Goal: Check status: Check status

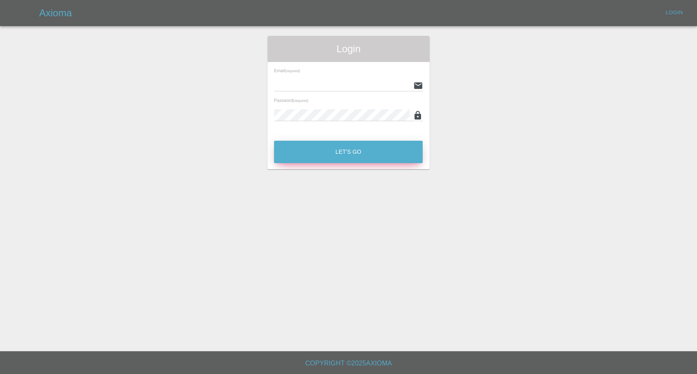
type input "[EMAIL_ADDRESS][DOMAIN_NAME]"
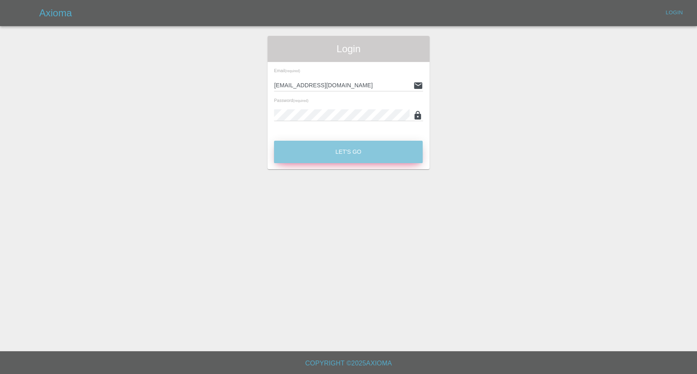
click at [363, 149] on button "Let's Go" at bounding box center [348, 152] width 149 height 22
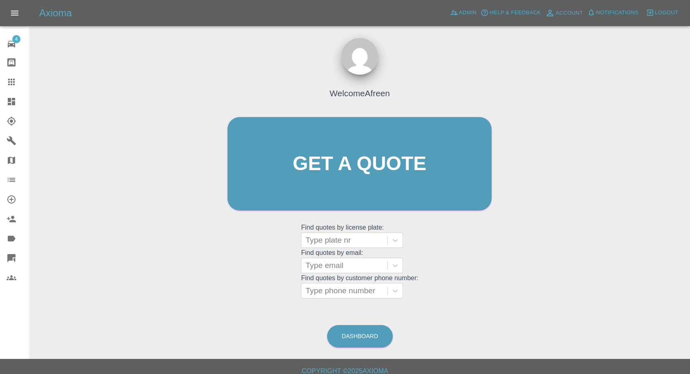
click at [2, 87] on link "Claims" at bounding box center [14, 82] width 29 height 20
click at [7, 86] on icon at bounding box center [12, 82] width 10 height 10
click at [351, 260] on div at bounding box center [344, 265] width 78 height 11
paste input ""[PERSON_NAME][DOMAIN_NAME][EMAIL_ADDRESS][DOMAIN_NAME]" <undefined>"
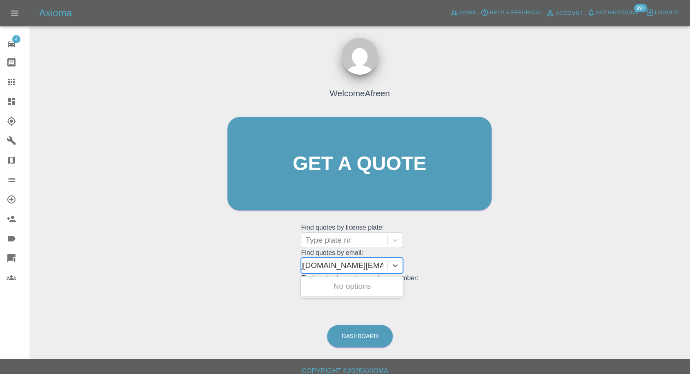
scroll to position [0, 62]
drag, startPoint x: 336, startPoint y: 265, endPoint x: 696, endPoint y: 245, distance: 361.1
click at [690, 246] on html "Axioma Admin Help & Feedback Account Notifications 99+ Logout 4 Repair home Bod…" at bounding box center [345, 191] width 690 height 382
type input "[PERSON_NAME][DOMAIN_NAME][EMAIL_ADDRESS][DOMAIN_NAME]"
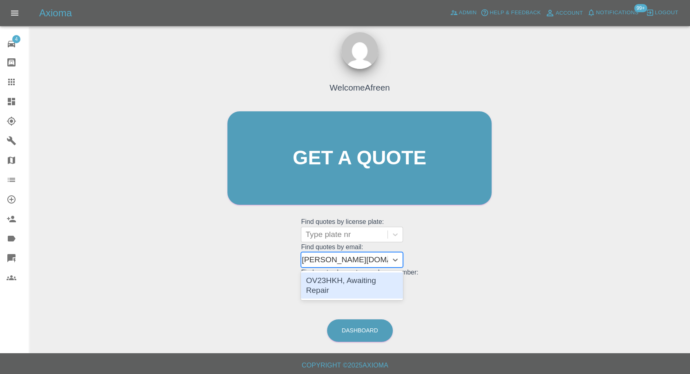
scroll to position [7, 0]
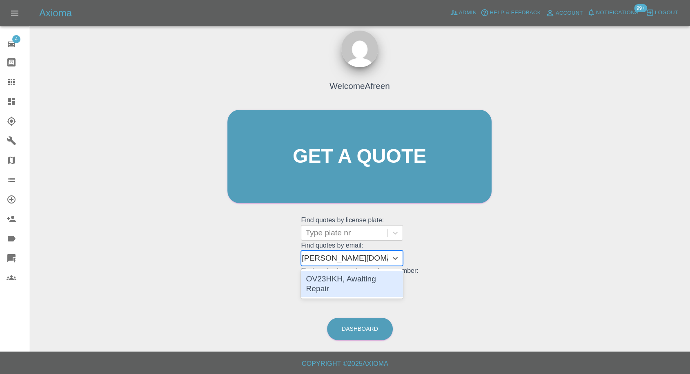
click at [373, 283] on div "OV23HKH, Awaiting Repair" at bounding box center [352, 284] width 102 height 26
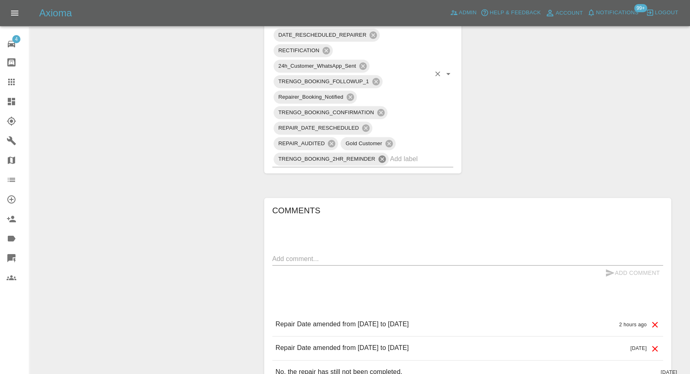
scroll to position [544, 0]
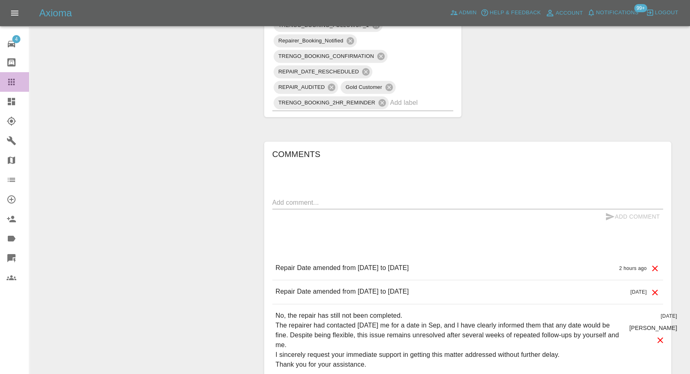
click at [13, 84] on icon at bounding box center [12, 82] width 10 height 10
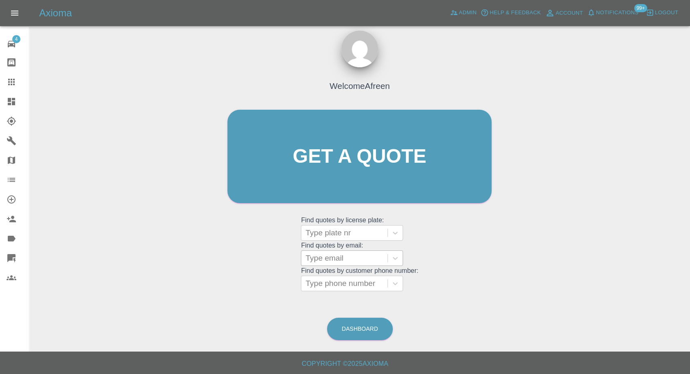
click at [342, 262] on div at bounding box center [344, 258] width 78 height 11
paste input ""[PERSON_NAME][EMAIL_ADDRESS][PERSON_NAME][DOMAIN_NAME]" <undefined>"
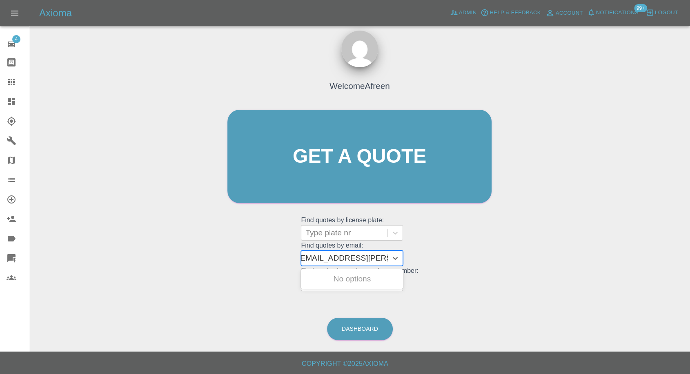
drag, startPoint x: 336, startPoint y: 256, endPoint x: 561, endPoint y: 268, distance: 224.9
click at [561, 268] on div "Welcome Afreen Get a quote Get a quote Find quotes by license plate: Type plate…" at bounding box center [360, 195] width 648 height 293
type input "[PERSON_NAME][EMAIL_ADDRESS][PERSON_NAME][DOMAIN_NAME]"
click at [366, 275] on div "AD10HOA, Awaiting Repair" at bounding box center [352, 284] width 102 height 26
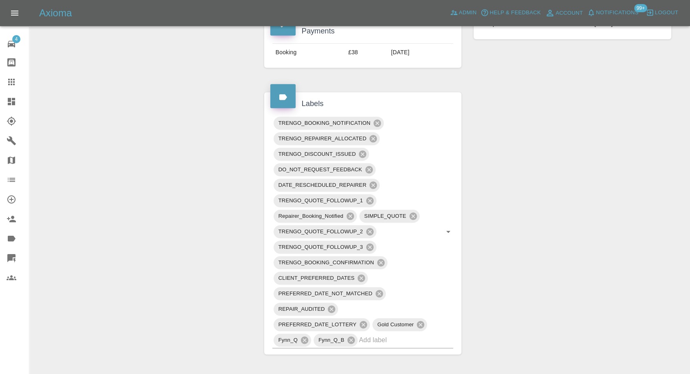
scroll to position [181, 0]
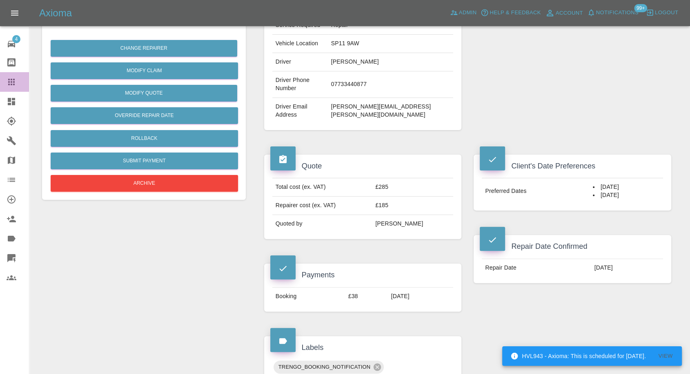
click at [9, 78] on icon at bounding box center [12, 82] width 10 height 10
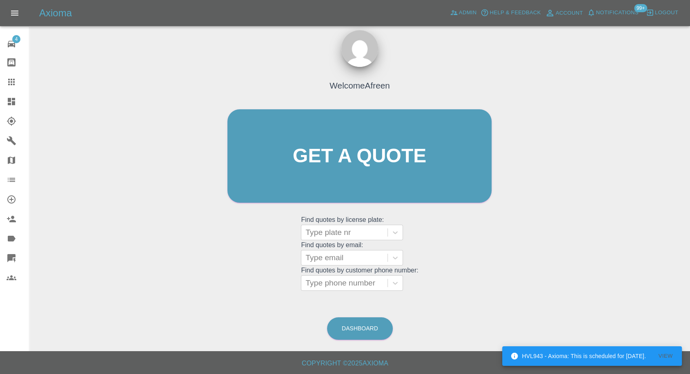
scroll to position [7, 0]
click at [345, 262] on div at bounding box center [344, 258] width 78 height 11
paste input ""[EMAIL_ADDRESS][DOMAIN_NAME]" <undefined>"
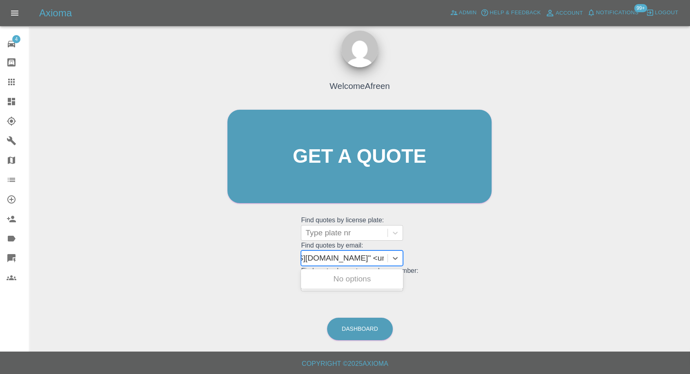
scroll to position [0, 67]
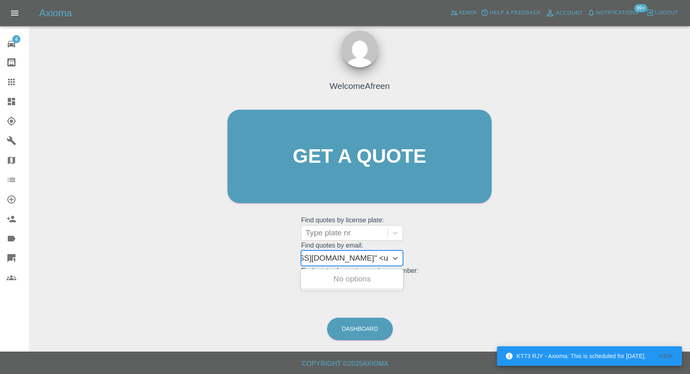
drag, startPoint x: 336, startPoint y: 258, endPoint x: 511, endPoint y: 250, distance: 175.3
click at [511, 250] on div "Welcome Afreen Get a quote Get a quote Find quotes by license plate: Type plate…" at bounding box center [360, 195] width 648 height 293
type input "[EMAIL_ADDRESS][DOMAIN_NAME]"
click at [379, 275] on div "404GCR, Awaiting Repair" at bounding box center [352, 279] width 102 height 16
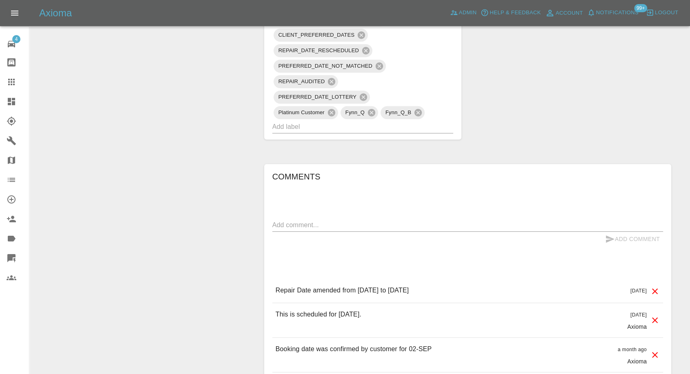
scroll to position [635, 0]
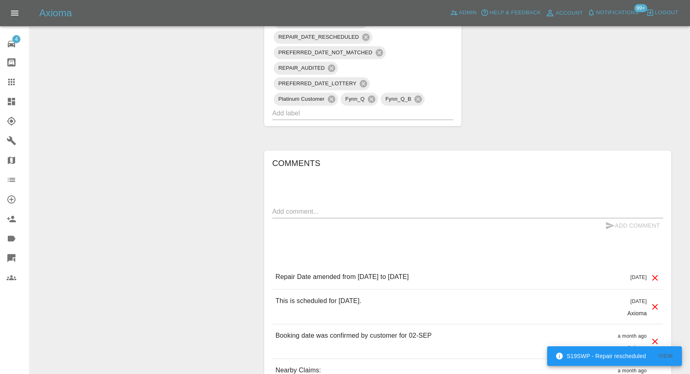
click at [15, 84] on icon at bounding box center [12, 82] width 10 height 10
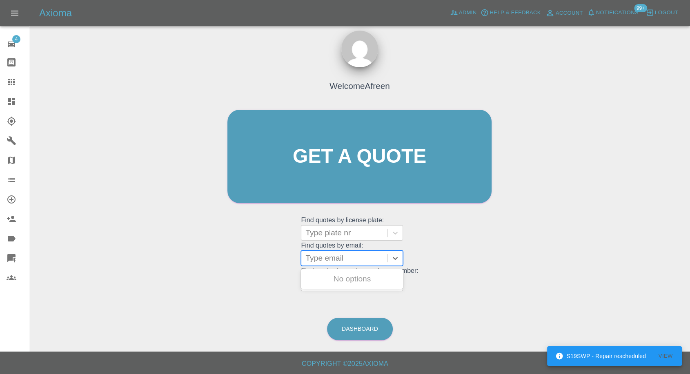
click at [334, 263] on div at bounding box center [344, 258] width 78 height 11
paste input ""[EMAIL_ADDRESS][DOMAIN_NAME]" <undefined>"
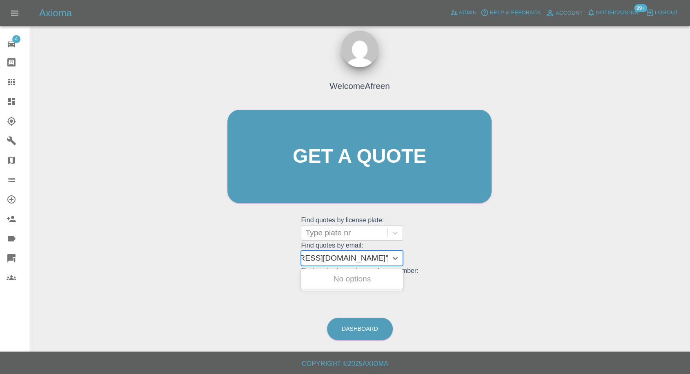
drag, startPoint x: 336, startPoint y: 257, endPoint x: 500, endPoint y: 266, distance: 164.0
click at [496, 265] on div "Welcome Afreen Get a quote Get a quote Find quotes by license plate: Type plate…" at bounding box center [359, 172] width 281 height 247
type input "[EMAIL_ADDRESS][DOMAIN_NAME]"
click at [386, 278] on div "HT22OTD, Awaiting Repair" at bounding box center [352, 284] width 102 height 26
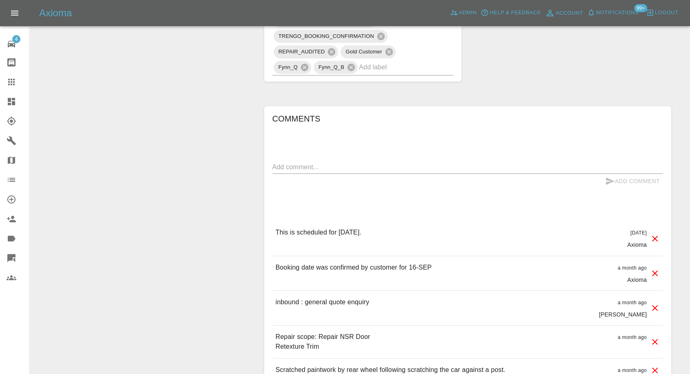
scroll to position [590, 0]
click at [6, 82] on link "Claims" at bounding box center [14, 82] width 29 height 20
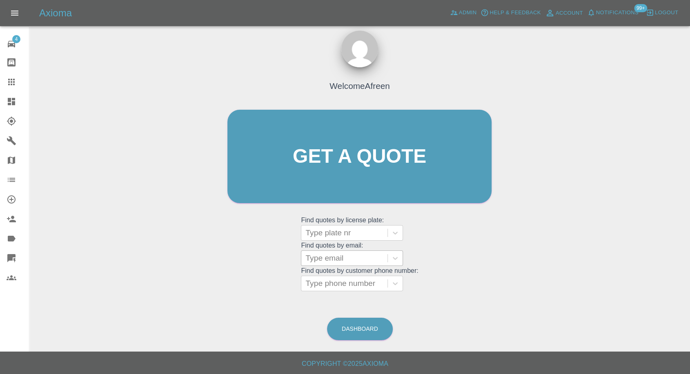
click at [352, 259] on div at bounding box center [344, 258] width 78 height 11
paste input ""[EMAIL_ADDRESS][DOMAIN_NAME]" <undefined>"
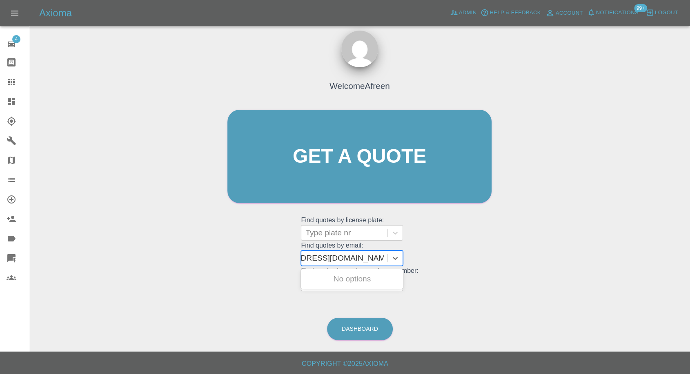
scroll to position [0, 44]
drag, startPoint x: 336, startPoint y: 260, endPoint x: 532, endPoint y: 278, distance: 197.7
click at [532, 278] on div "Welcome Afreen Get a quote Get a quote Find quotes by license plate: Type plate…" at bounding box center [360, 195] width 648 height 293
type input "[EMAIL_ADDRESS][DOMAIN_NAME]"
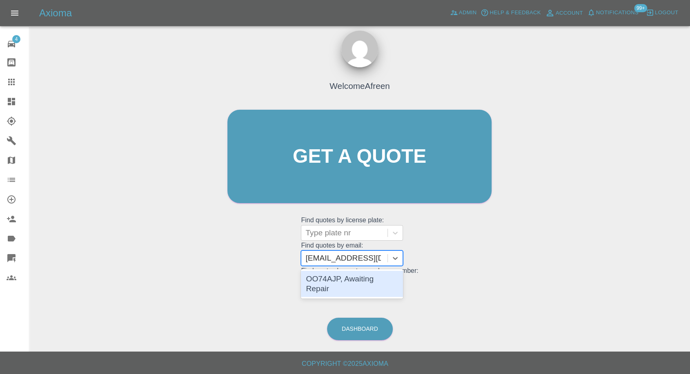
click at [384, 276] on div "OO74AJP, Awaiting Repair" at bounding box center [352, 284] width 102 height 26
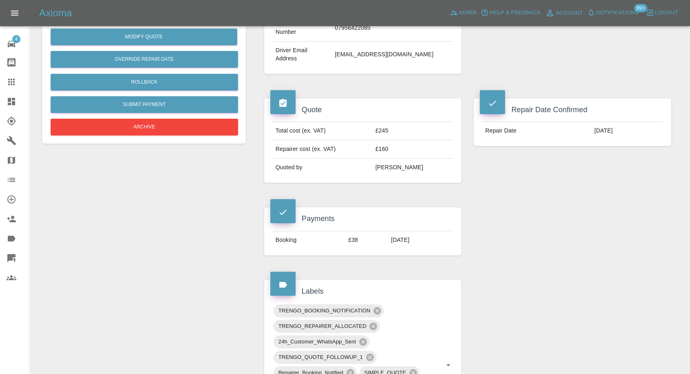
scroll to position [227, 0]
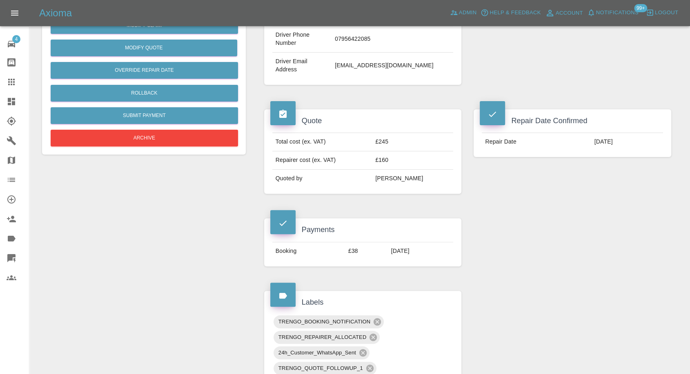
click at [10, 80] on icon at bounding box center [12, 82] width 10 height 10
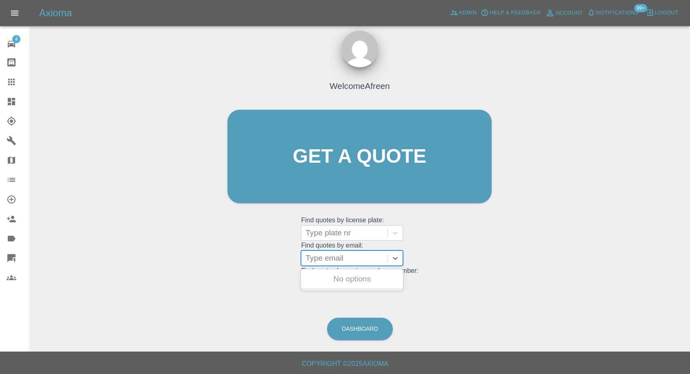
click at [348, 258] on div at bounding box center [344, 258] width 78 height 11
paste input ""[EMAIL_ADDRESS][DOMAIN_NAME]" <undefined>"
drag, startPoint x: 336, startPoint y: 257, endPoint x: 495, endPoint y: 257, distance: 158.4
click at [494, 257] on div "Welcome Afreen Get a quote Get a quote Find quotes by license plate: Type plate…" at bounding box center [359, 172] width 281 height 247
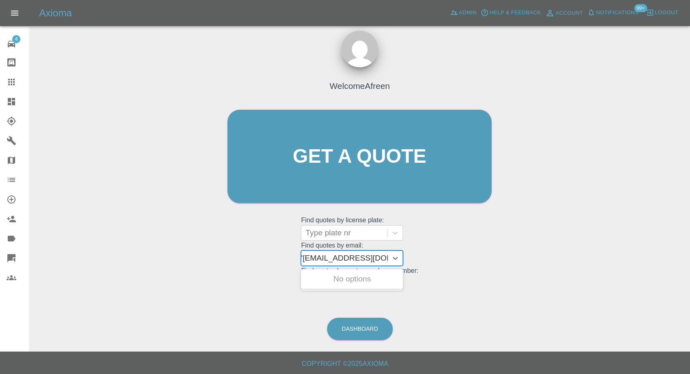
scroll to position [0, 4]
type input "[EMAIL_ADDRESS][DOMAIN_NAME]"
click at [367, 276] on div "BF19 EYX, Awaiting Repair" at bounding box center [352, 284] width 102 height 26
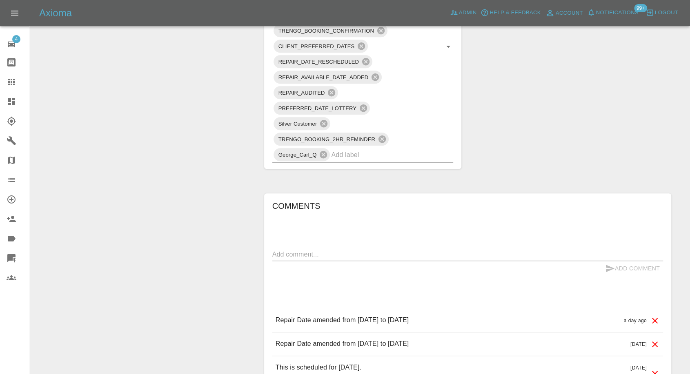
scroll to position [590, 0]
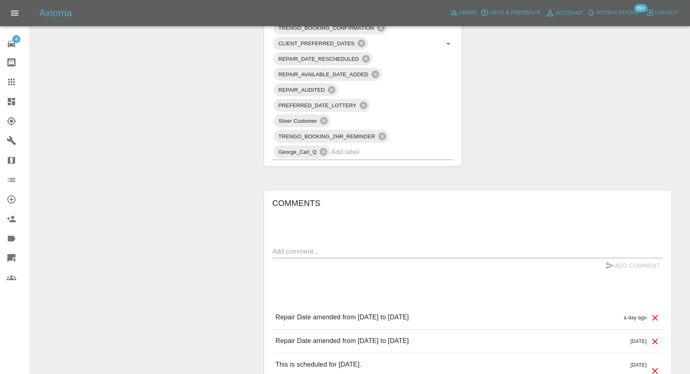
click at [16, 79] on div at bounding box center [18, 82] width 23 height 10
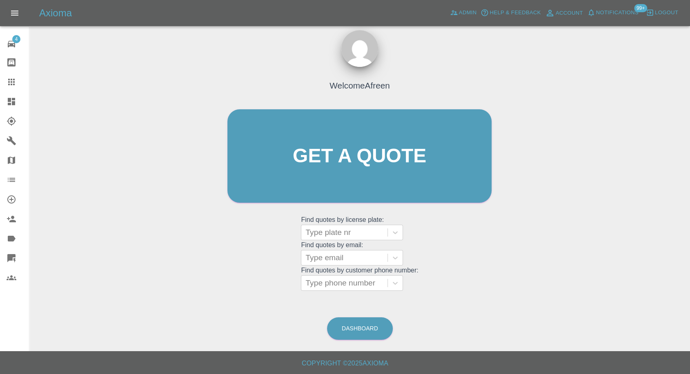
scroll to position [7, 0]
click at [321, 258] on div at bounding box center [344, 258] width 78 height 11
paste input ""[EMAIL_ADDRESS][DOMAIN_NAME]" <undefined>"
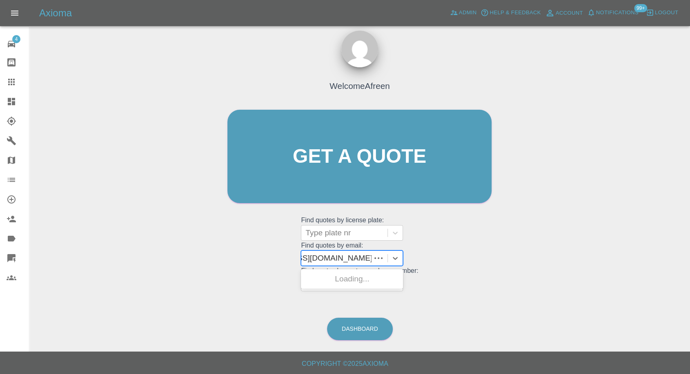
scroll to position [0, 58]
drag, startPoint x: 336, startPoint y: 255, endPoint x: 664, endPoint y: 249, distance: 328.0
click at [662, 251] on div "Welcome Afreen Get a quote Get a quote Find quotes by license plate: Type plate…" at bounding box center [360, 195] width 648 height 293
type input "[EMAIL_ADDRESS][DOMAIN_NAME]"
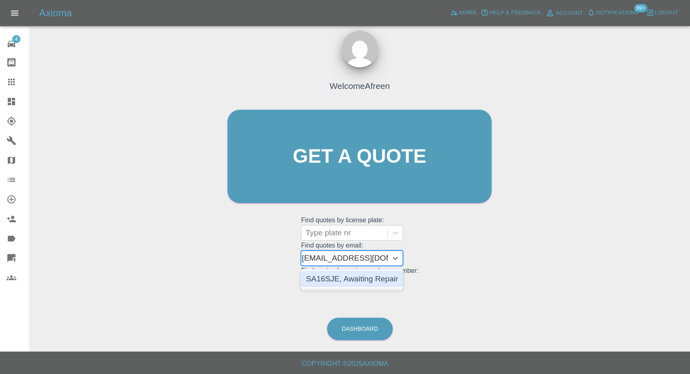
click at [327, 283] on div "SA16SJE, Awaiting Repair" at bounding box center [352, 279] width 102 height 16
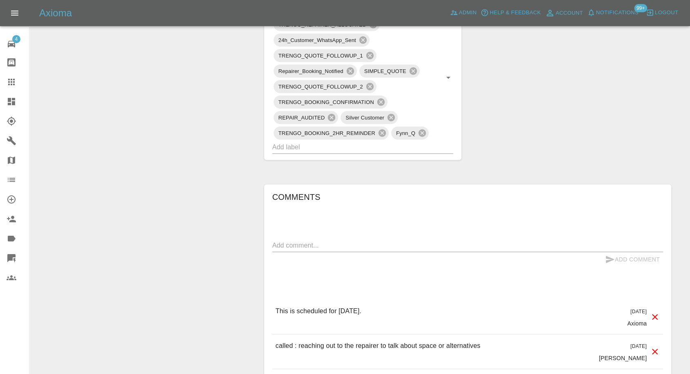
scroll to position [544, 0]
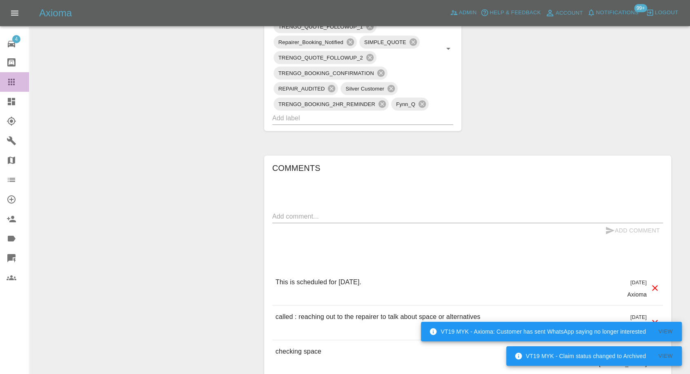
click at [16, 76] on link "Claims" at bounding box center [14, 82] width 29 height 20
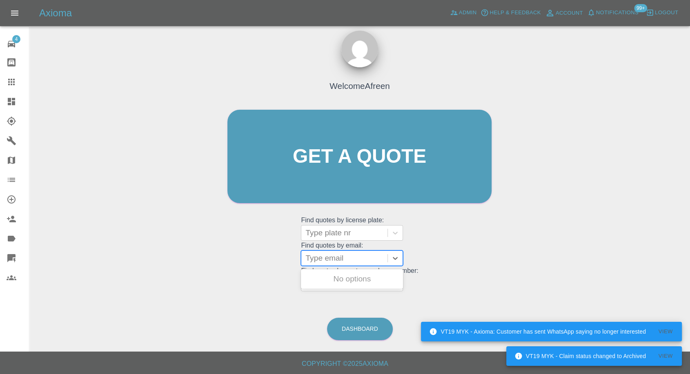
click at [325, 258] on div at bounding box center [344, 258] width 78 height 11
paste input ""[PERSON_NAME][EMAIL_ADDRESS][PERSON_NAME][DOMAIN_NAME]" <undefined>"
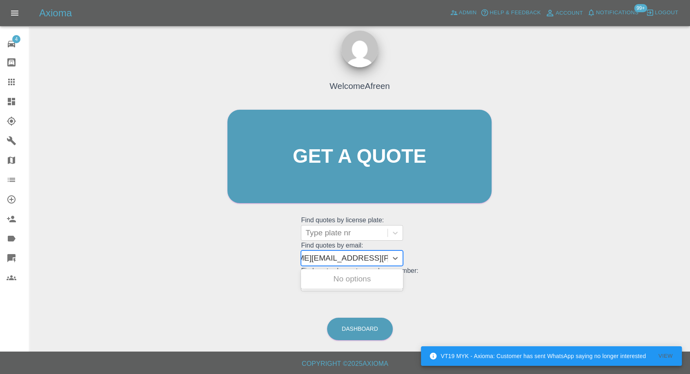
drag, startPoint x: 337, startPoint y: 258, endPoint x: 489, endPoint y: 256, distance: 152.3
click at [489, 256] on div "Welcome Afreen Get a quote Get a quote Find quotes by license plate: Type plate…" at bounding box center [359, 172] width 281 height 247
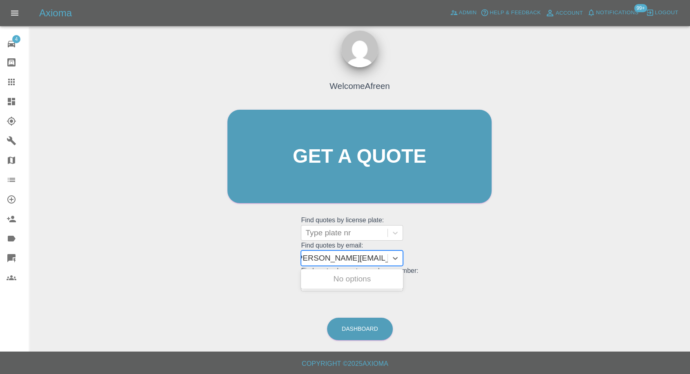
scroll to position [0, 4]
type input "[PERSON_NAME][EMAIL_ADDRESS][PERSON_NAME][DOMAIN_NAME]"
click at [355, 276] on div "CP03DHP, Awaiting Repair" at bounding box center [352, 284] width 102 height 26
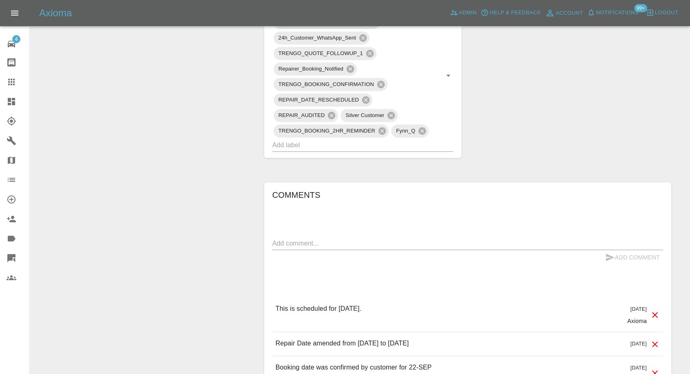
scroll to position [544, 0]
